Goal: Information Seeking & Learning: Learn about a topic

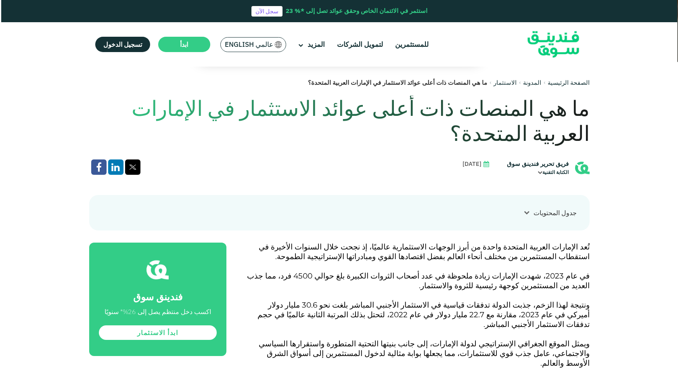
scroll to position [296, 0]
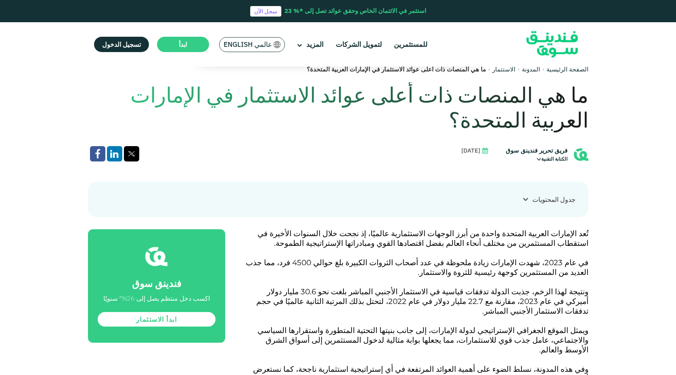
click at [268, 47] on span "عالمي English" at bounding box center [248, 44] width 48 height 9
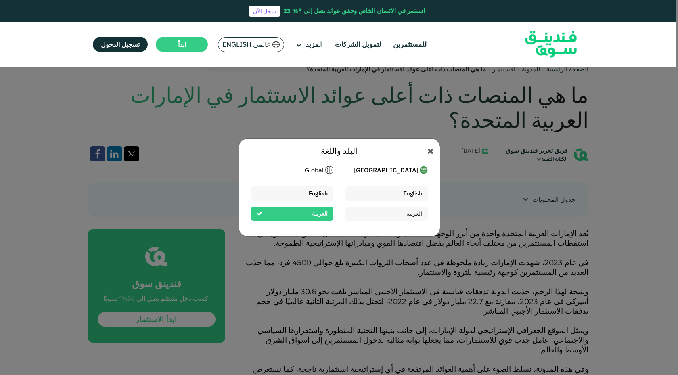
click at [316, 193] on span "English" at bounding box center [318, 193] width 19 height 7
